Goal: Task Accomplishment & Management: Complete application form

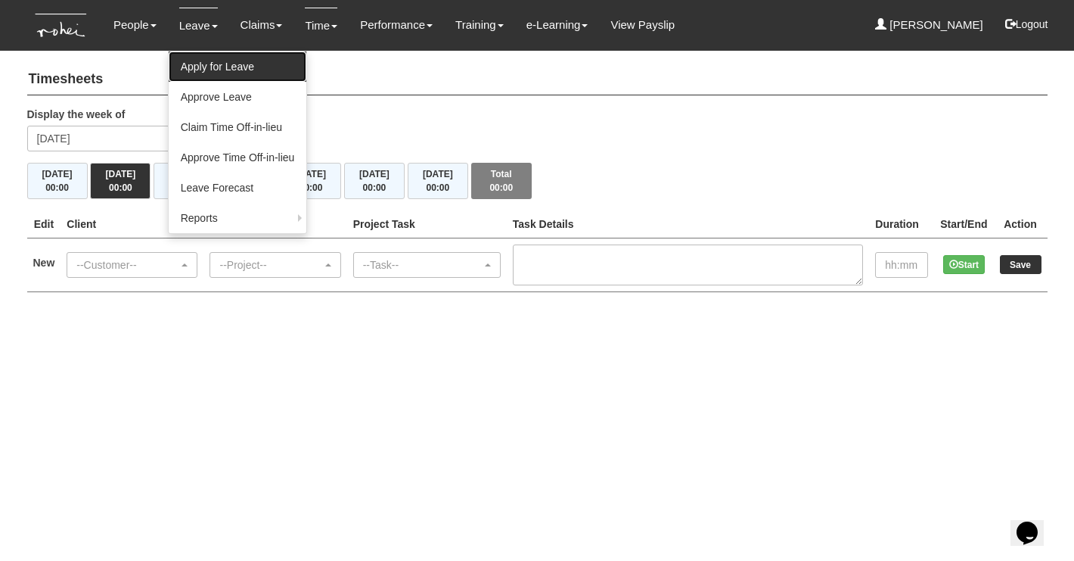
click at [210, 71] on link "Apply for Leave" at bounding box center [238, 66] width 138 height 30
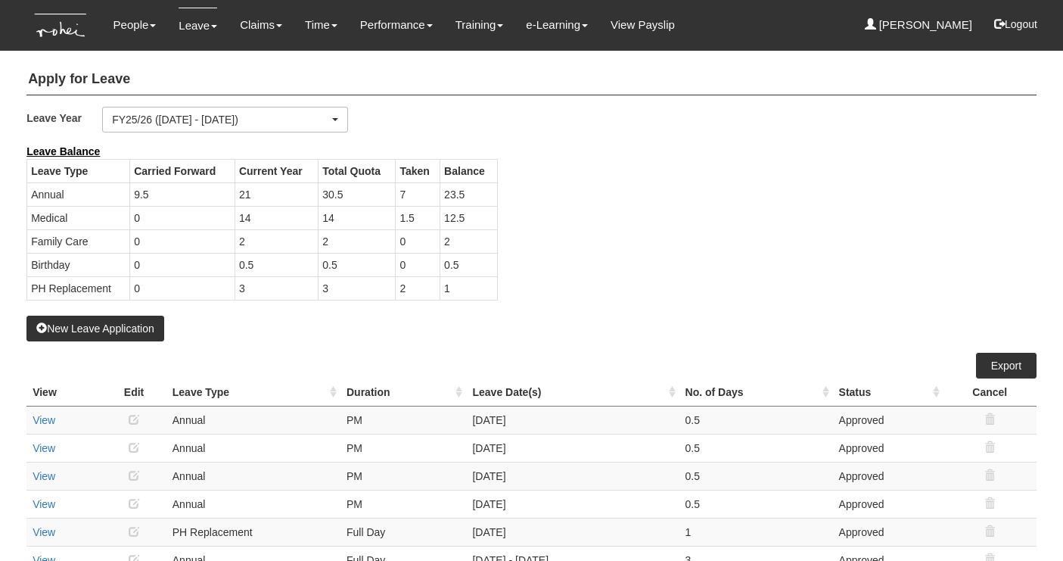
select select "50"
click at [151, 333] on button "New Leave Application" at bounding box center [95, 329] width 138 height 26
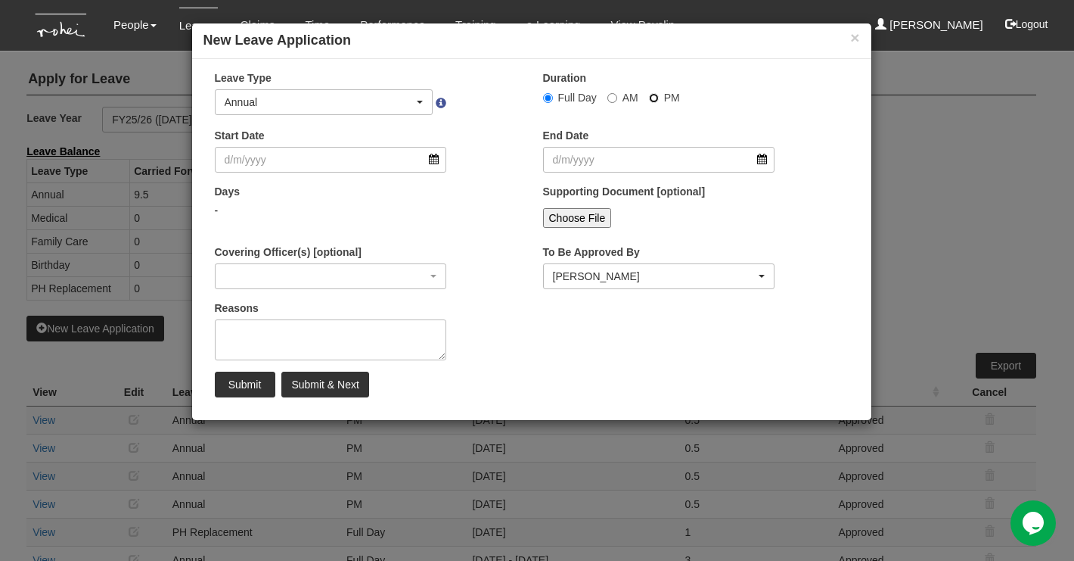
click at [553, 93] on input "PM" at bounding box center [548, 98] width 10 height 10
radio input "true"
click at [354, 166] on input "Start Date" at bounding box center [331, 160] width 232 height 26
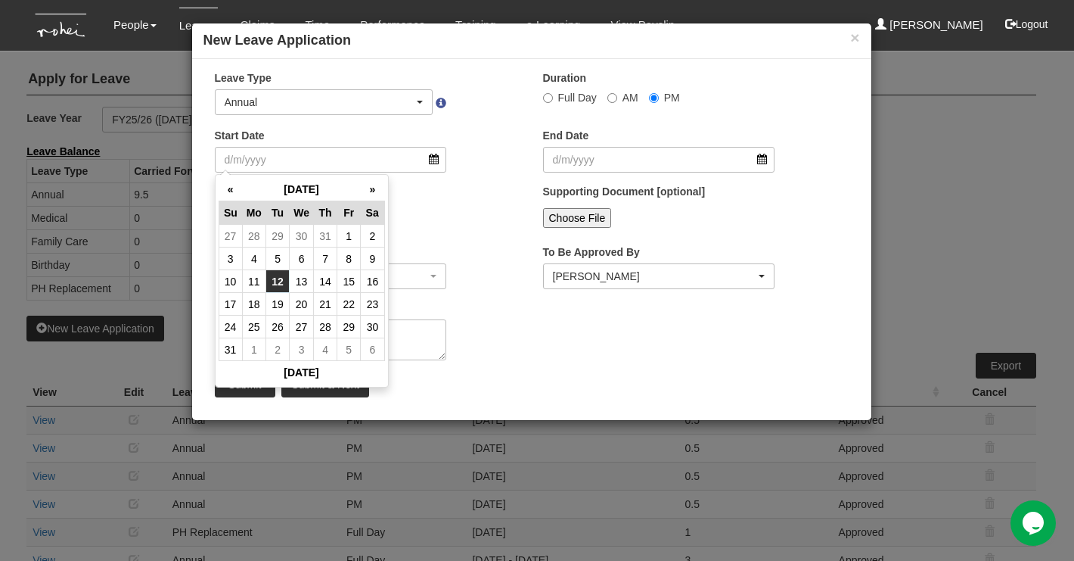
click at [278, 281] on td "12" at bounding box center [277, 281] width 23 height 23
type input "12/8/2025"
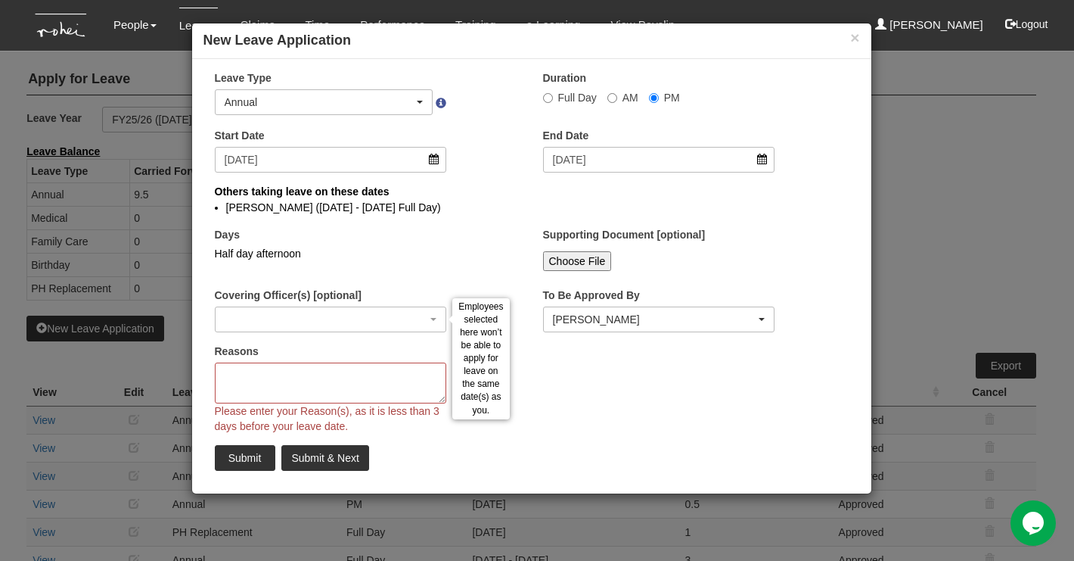
select select
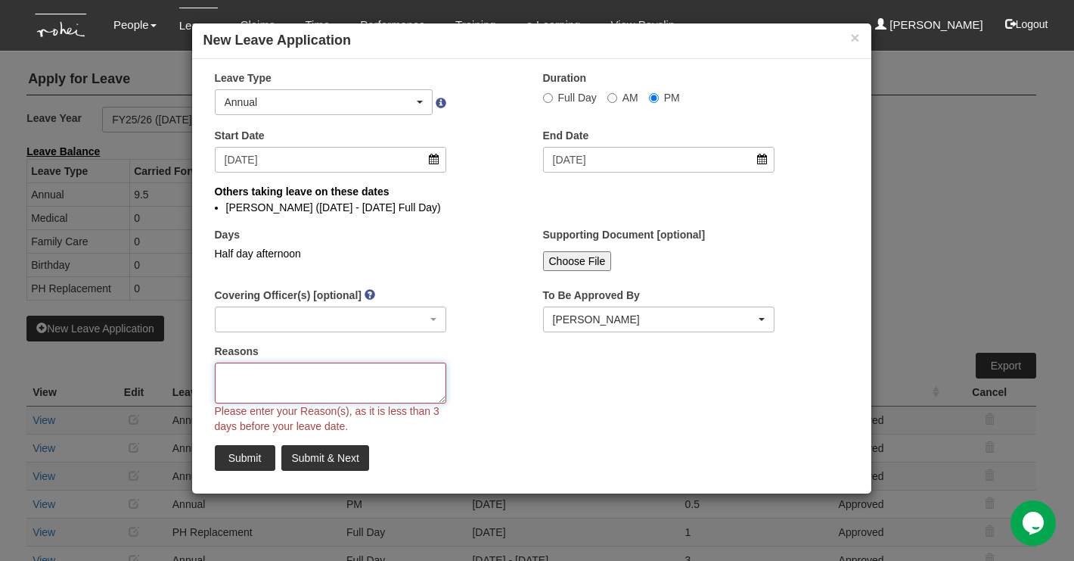
click at [298, 387] on textarea "Reasons" at bounding box center [331, 382] width 232 height 41
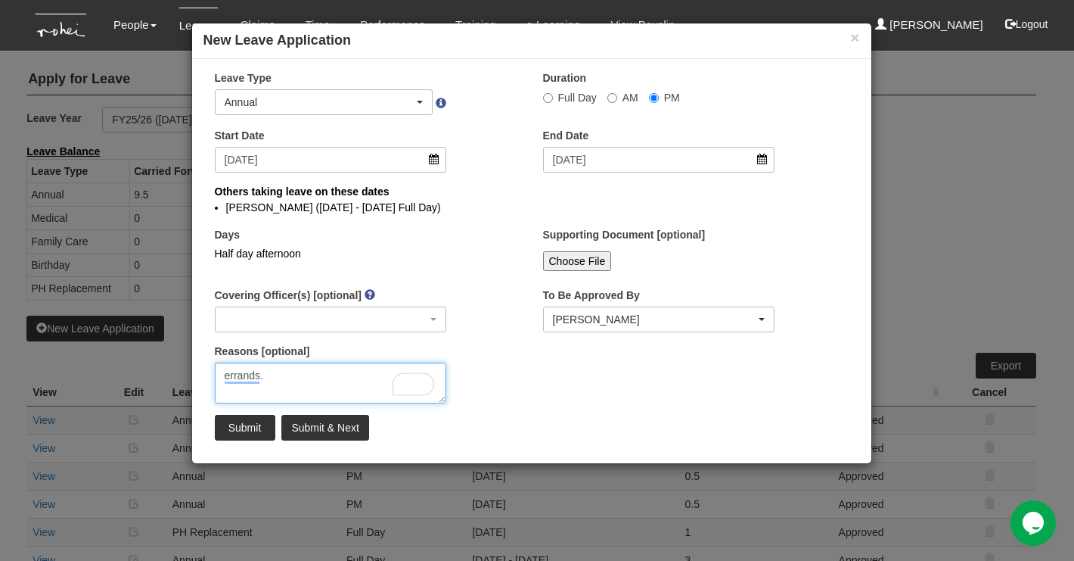
type textarea "errands."
click at [261, 430] on input "Submit" at bounding box center [245, 428] width 61 height 26
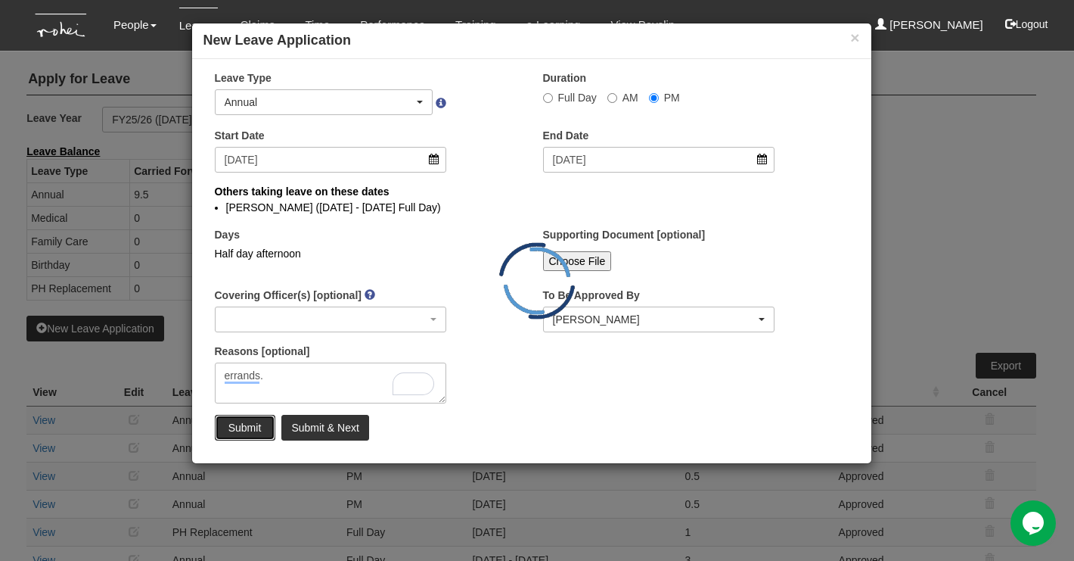
radio input "true"
select select
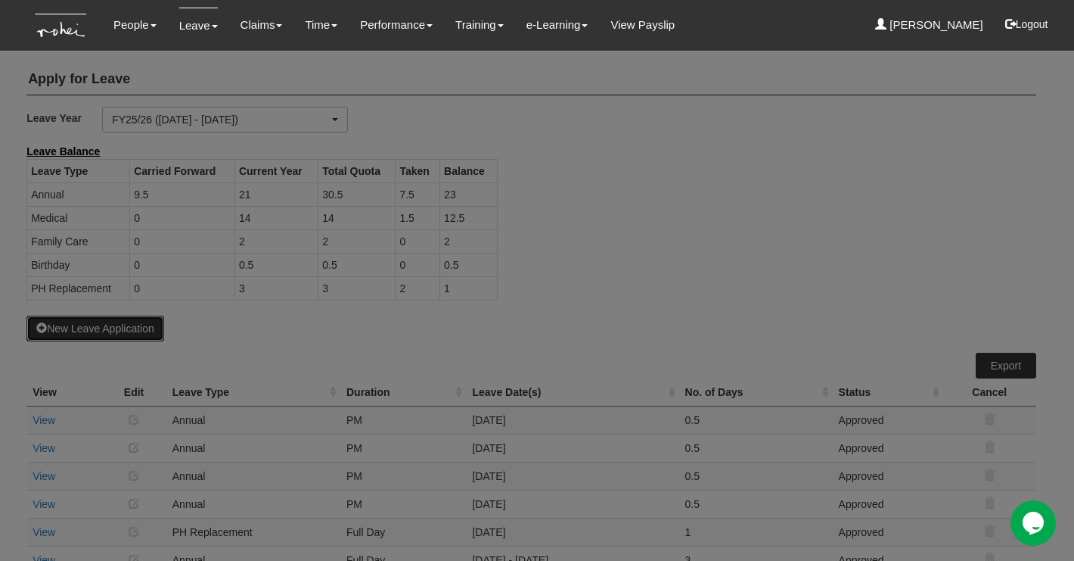
select select "50"
